Goal: Navigation & Orientation: Understand site structure

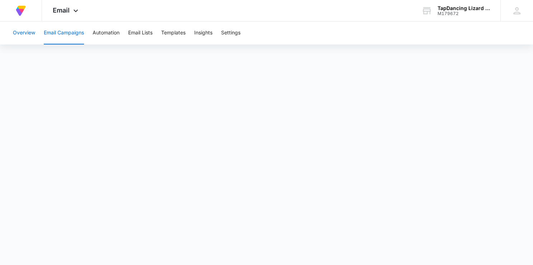
click at [27, 34] on button "Overview" at bounding box center [24, 33] width 22 height 23
click at [25, 31] on button "Overview" at bounding box center [24, 33] width 22 height 23
click at [18, 10] on img at bounding box center [20, 10] width 13 height 13
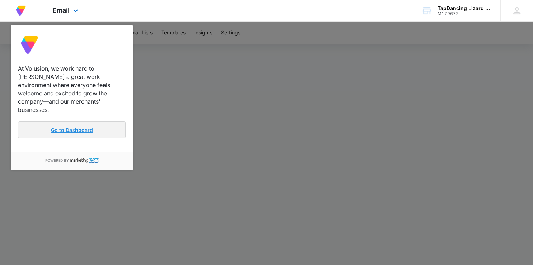
click at [56, 121] on link "Go to Dashboard" at bounding box center [72, 129] width 108 height 17
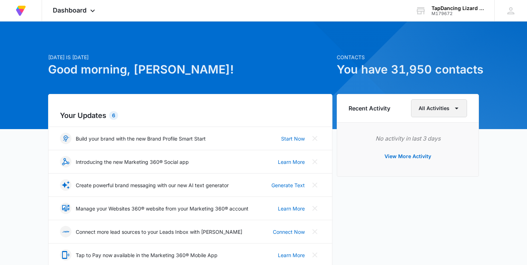
click at [459, 107] on icon "button" at bounding box center [457, 108] width 9 height 9
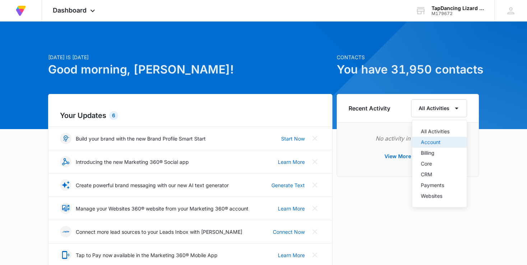
click at [440, 145] on div "Account" at bounding box center [435, 142] width 29 height 5
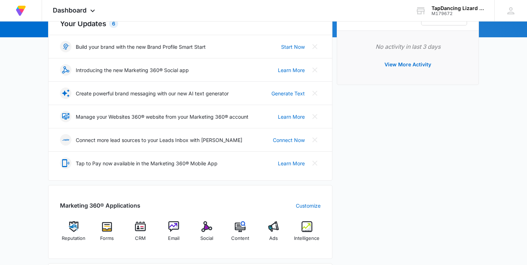
scroll to position [114, 0]
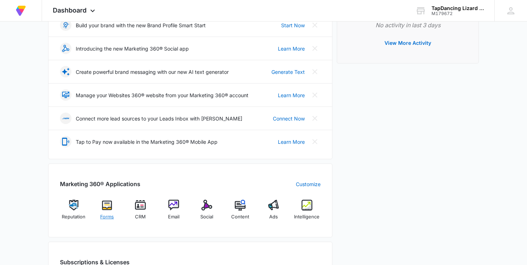
click at [107, 207] on img at bounding box center [107, 205] width 11 height 11
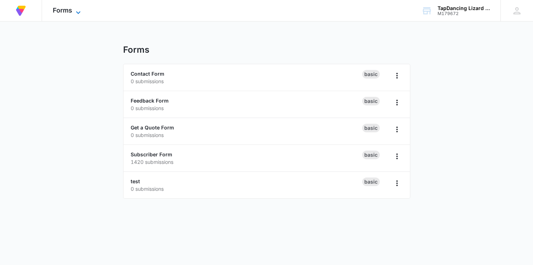
click at [79, 11] on icon at bounding box center [78, 12] width 9 height 9
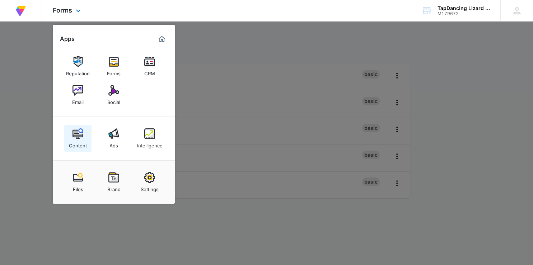
click at [77, 136] on img at bounding box center [78, 134] width 11 height 11
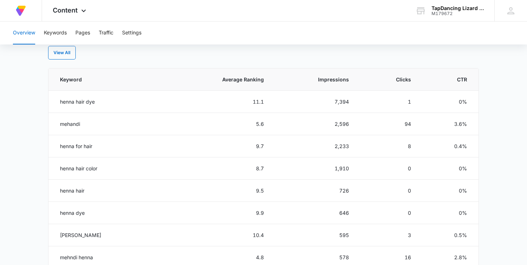
scroll to position [303, 0]
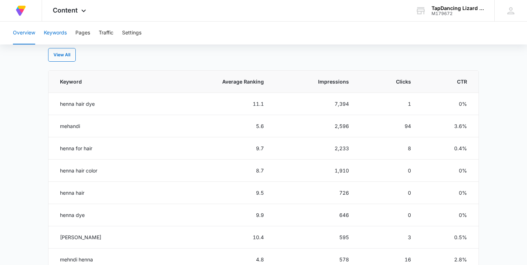
click at [50, 32] on button "Keywords" at bounding box center [55, 33] width 23 height 23
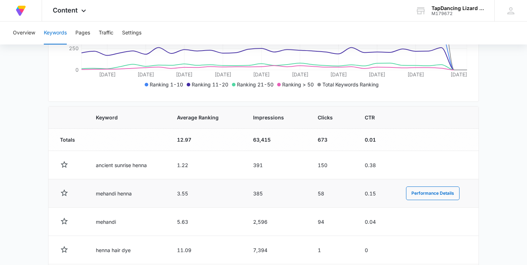
scroll to position [227, 0]
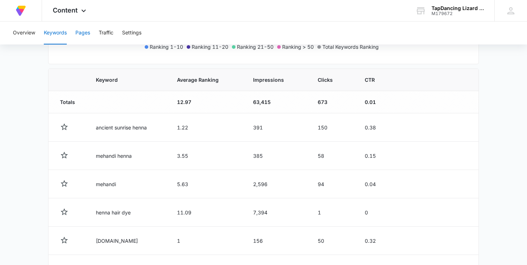
click at [81, 35] on button "Pages" at bounding box center [82, 33] width 15 height 23
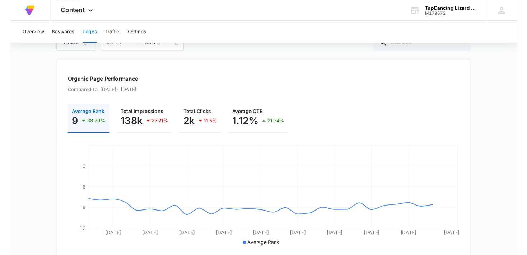
scroll to position [76, 0]
